Goal: Information Seeking & Learning: Learn about a topic

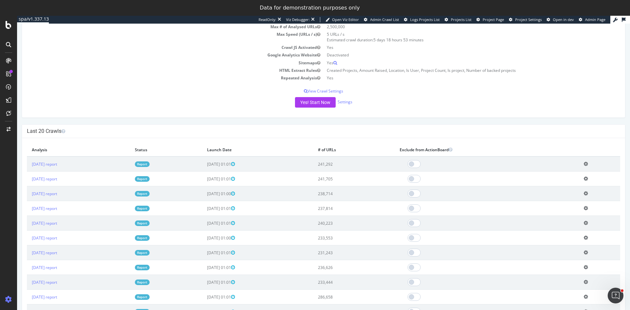
scroll to position [131, 0]
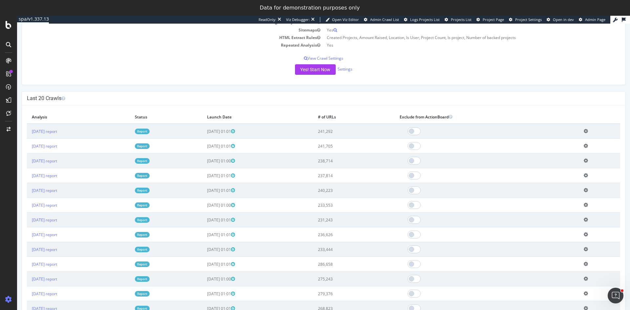
click at [150, 131] on link "Report" at bounding box center [142, 132] width 15 height 6
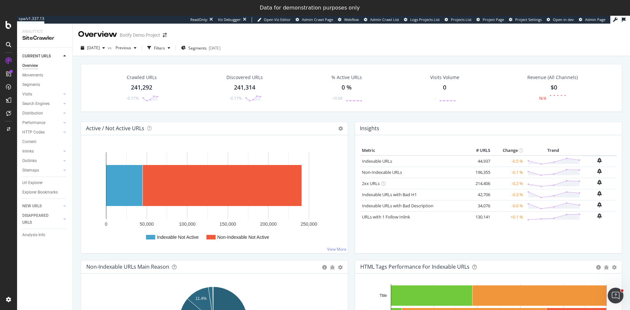
drag, startPoint x: 29, startPoint y: 84, endPoint x: 82, endPoint y: 92, distance: 53.8
click at [29, 84] on div "Segments" at bounding box center [31, 84] width 18 height 7
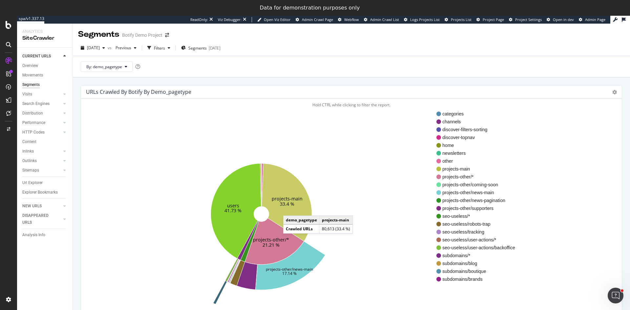
click at [290, 209] on icon at bounding box center [287, 202] width 50 height 78
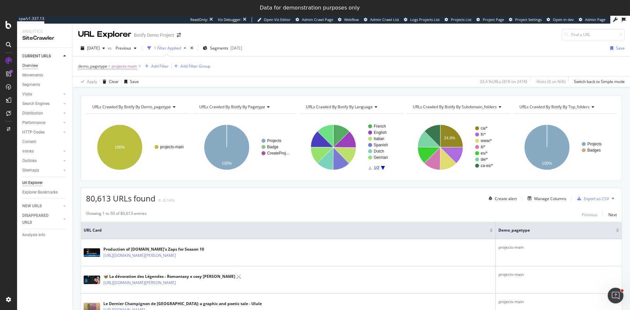
click at [36, 64] on div "Overview" at bounding box center [30, 65] width 16 height 7
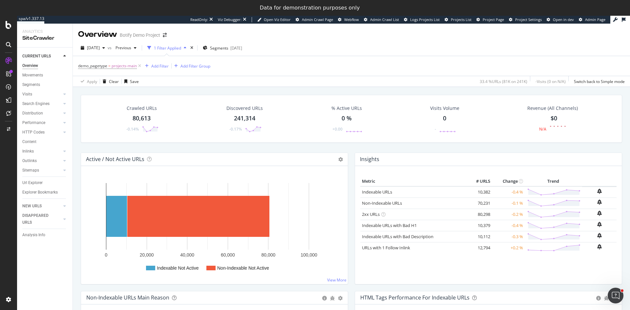
drag, startPoint x: 31, startPoint y: 183, endPoint x: 110, endPoint y: 155, distance: 84.5
click at [31, 183] on div "Url Explorer" at bounding box center [32, 182] width 20 height 7
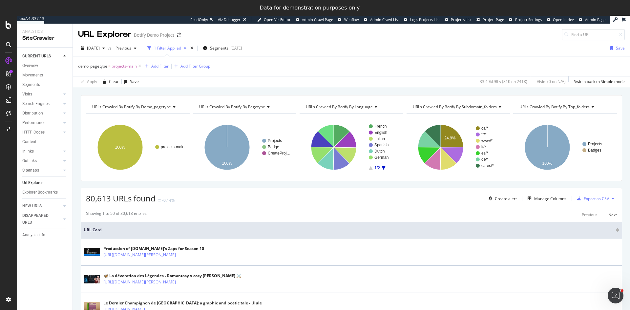
scroll to position [66, 0]
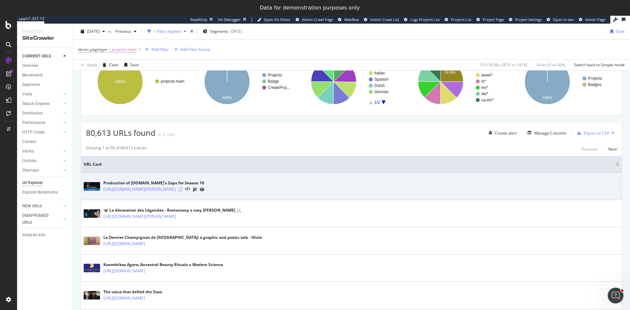
click at [182, 189] on icon at bounding box center [180, 189] width 4 height 4
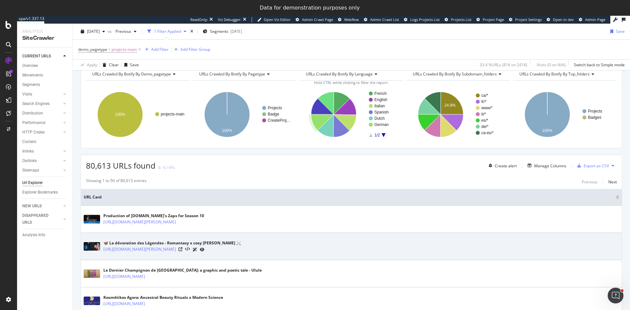
scroll to position [0, 0]
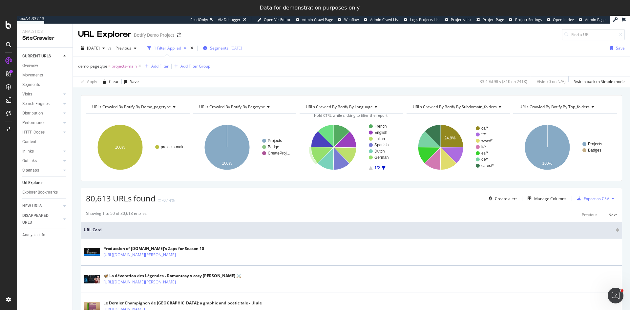
click at [228, 47] on span "Segments" at bounding box center [219, 48] width 18 height 6
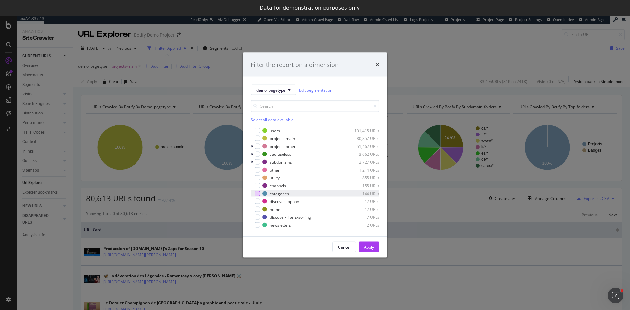
click at [257, 192] on div "modal" at bounding box center [257, 193] width 5 height 5
click at [371, 248] on div "Apply" at bounding box center [369, 247] width 10 height 6
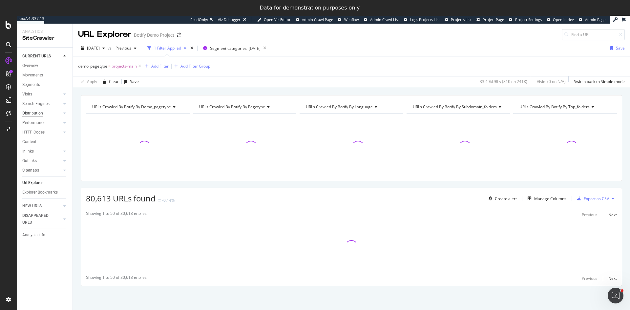
click at [34, 111] on div "Distribution" at bounding box center [32, 113] width 21 height 7
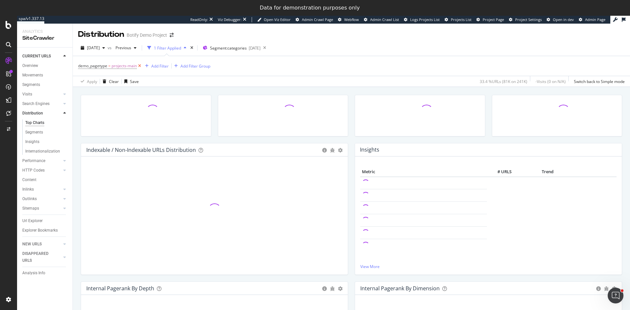
click at [138, 66] on icon at bounding box center [140, 66] width 6 height 7
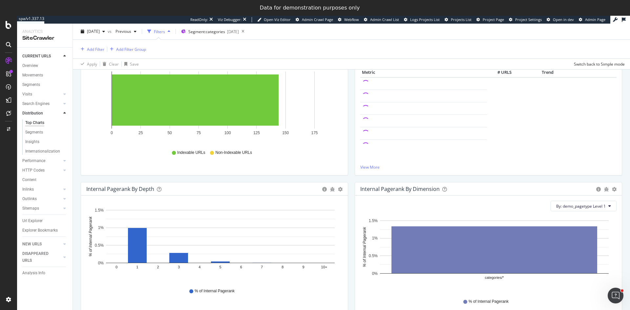
scroll to position [66, 0]
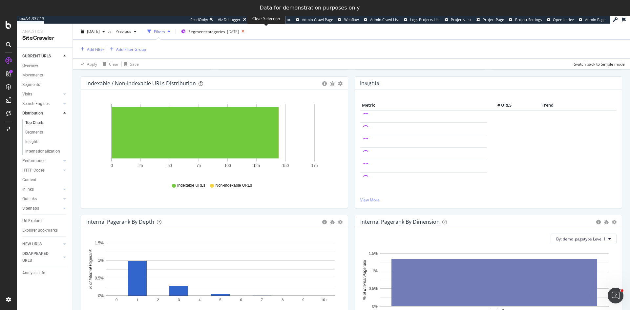
click at [247, 30] on icon at bounding box center [243, 31] width 8 height 9
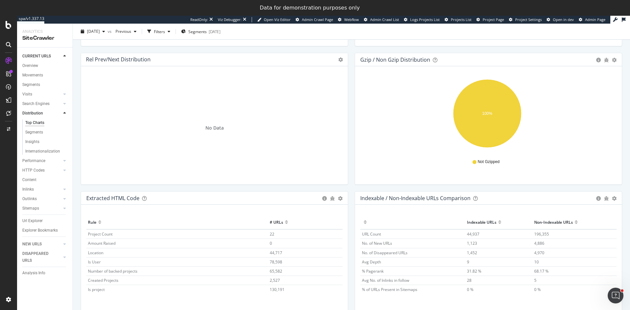
scroll to position [851, 0]
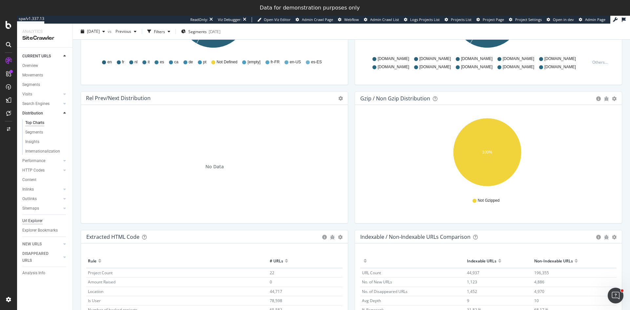
click at [31, 221] on div "Url Explorer" at bounding box center [32, 220] width 20 height 7
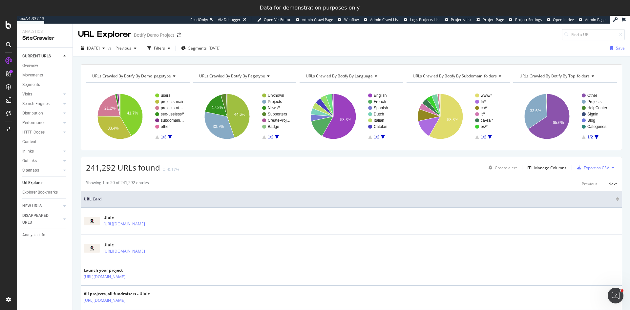
click at [169, 138] on rect "A chart." at bounding box center [169, 116] width 29 height 46
click at [169, 137] on icon "A chart." at bounding box center [170, 137] width 4 height 4
click at [173, 107] on text "categories" at bounding box center [170, 108] width 18 height 5
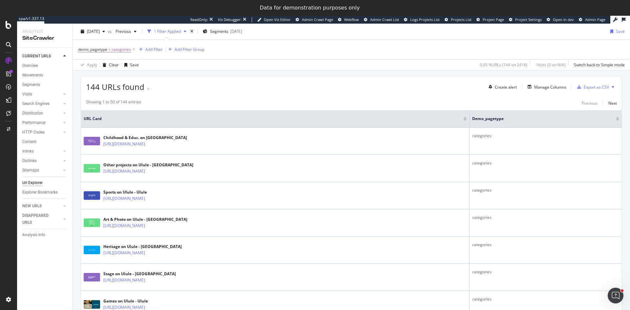
scroll to position [131, 0]
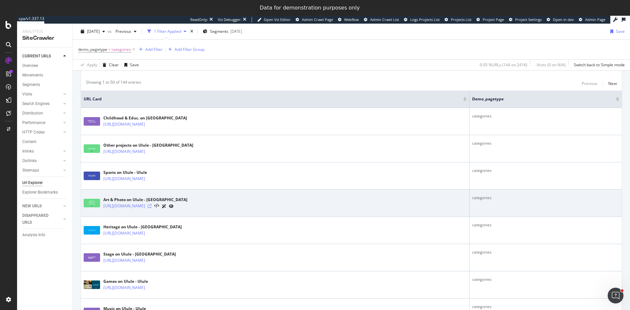
click at [152, 206] on icon at bounding box center [150, 206] width 4 height 4
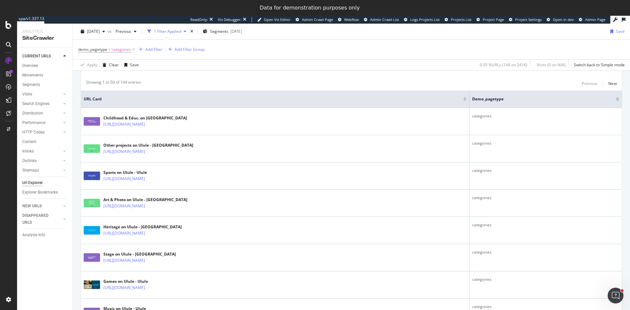
click at [38, 182] on div "Url Explorer" at bounding box center [32, 182] width 20 height 7
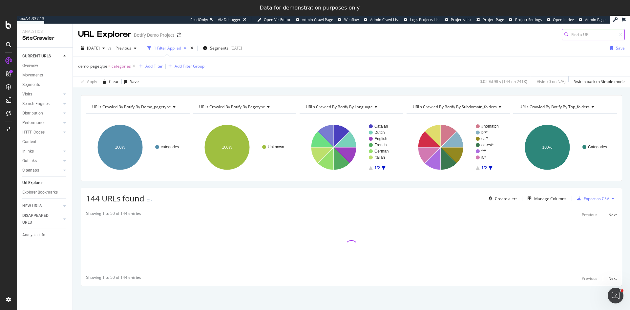
click at [582, 32] on input at bounding box center [593, 34] width 63 height 11
paste input "[URL][DOMAIN_NAME]"
type input "[URL][DOMAIN_NAME]"
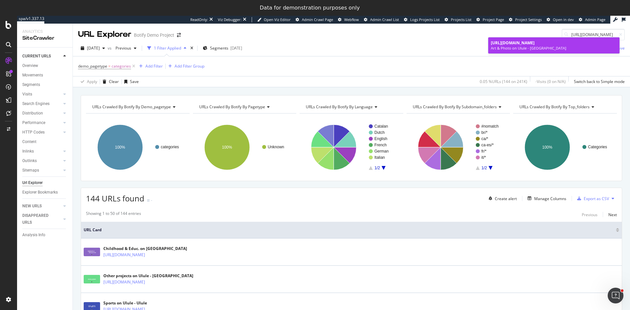
scroll to position [0, 0]
click at [534, 43] on span "[URL][DOMAIN_NAME]" at bounding box center [513, 43] width 44 height 6
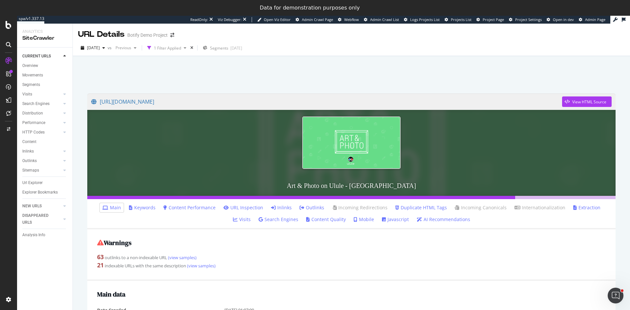
click at [300, 205] on link "Outlinks" at bounding box center [312, 207] width 25 height 7
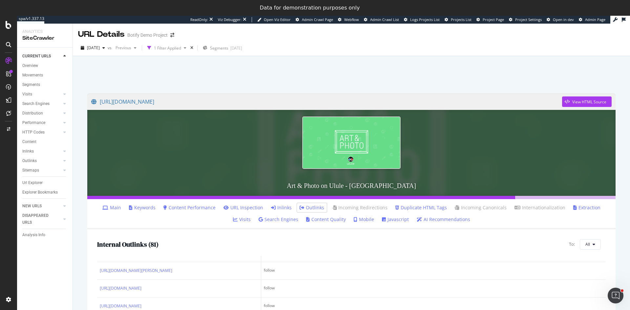
click at [233, 72] on div at bounding box center [351, 73] width 541 height 28
click at [193, 47] on icon "times" at bounding box center [191, 48] width 3 height 4
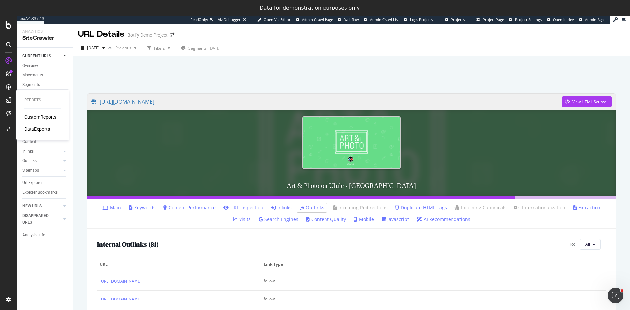
click at [41, 116] on div "CustomReports" at bounding box center [40, 117] width 32 height 7
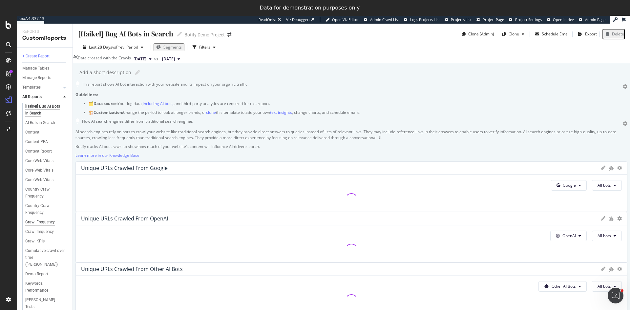
click at [44, 222] on div "Crawl Frequency" at bounding box center [40, 222] width 30 height 7
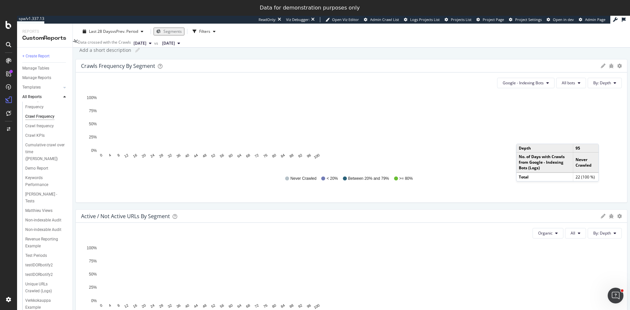
scroll to position [33, 0]
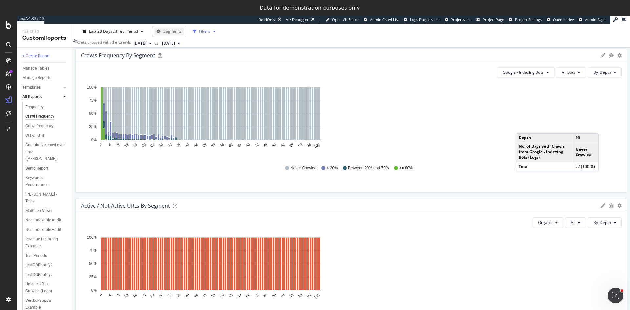
click at [210, 33] on div "button" at bounding box center [214, 32] width 8 height 4
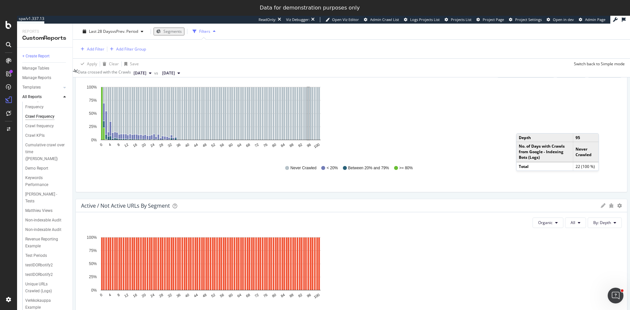
click at [179, 28] on button "Segments" at bounding box center [169, 32] width 31 height 8
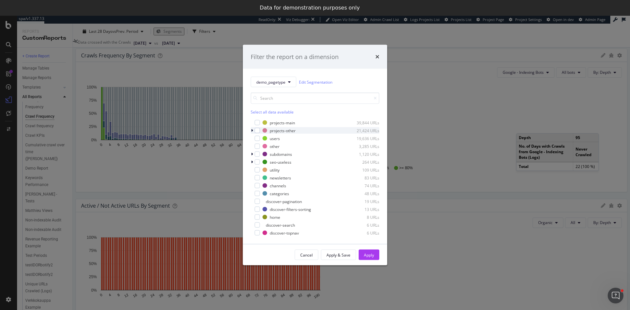
click at [252, 129] on icon "modal" at bounding box center [252, 131] width 2 height 4
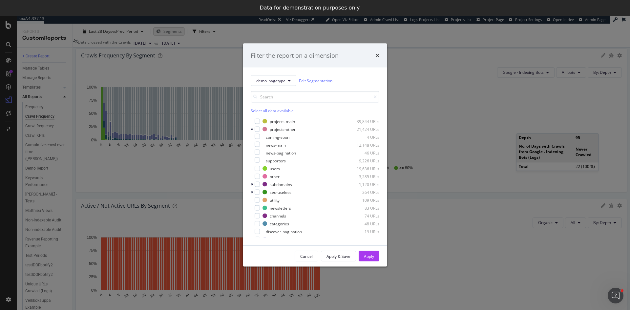
click at [151, 198] on div "Filter the report on a dimension demo_pagetype Edit Segmentation Select all dat…" at bounding box center [315, 155] width 630 height 310
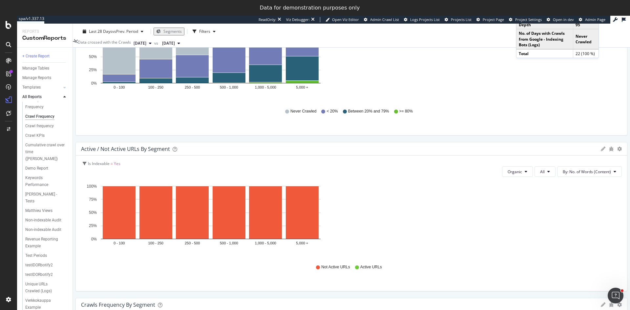
scroll to position [403, 0]
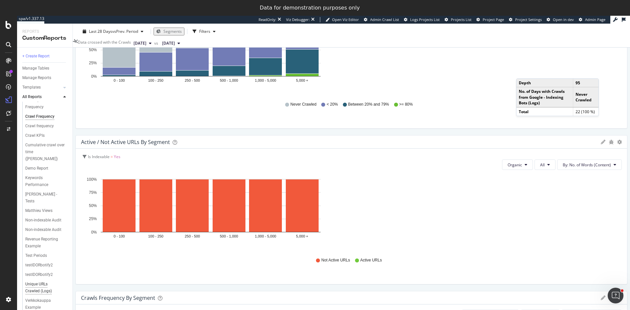
click at [43, 286] on div "Unique URLs Crawled (Logs)" at bounding box center [44, 288] width 38 height 14
